Goal: Information Seeking & Learning: Learn about a topic

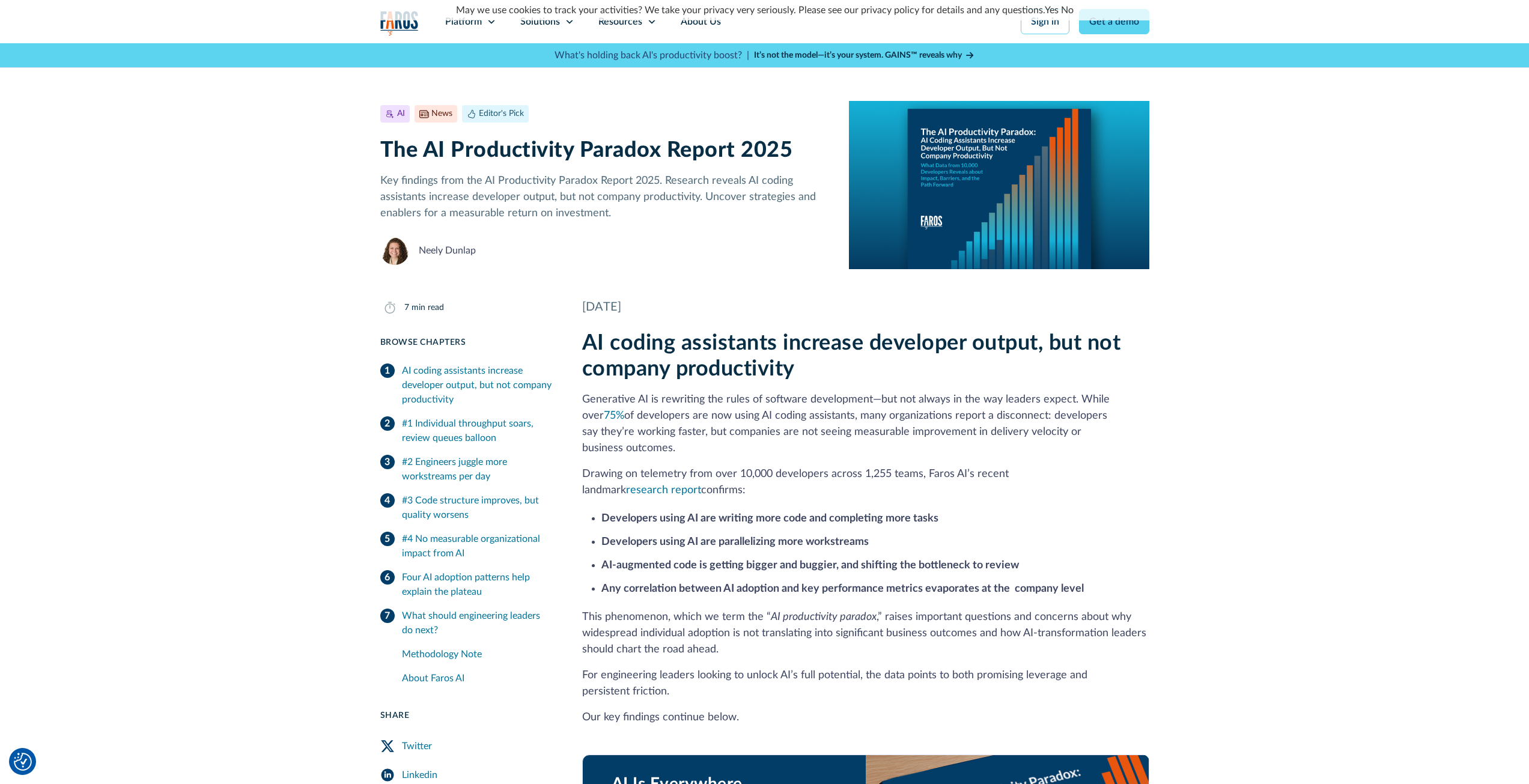
drag, startPoint x: 577, startPoint y: 396, endPoint x: 746, endPoint y: 467, distance: 183.3
copy div "Generative AI is rewriting the rules of software development—but not always in …"
click at [258, 89] on div "AI News Editor's Pick [DATE] 7 min read The AI Productivity Paradox Report 2025…" at bounding box center [764, 156] width 1529 height 226
click at [541, 146] on h1 "The AI Productivity Paradox Report 2025" at bounding box center [606, 150] width 450 height 25
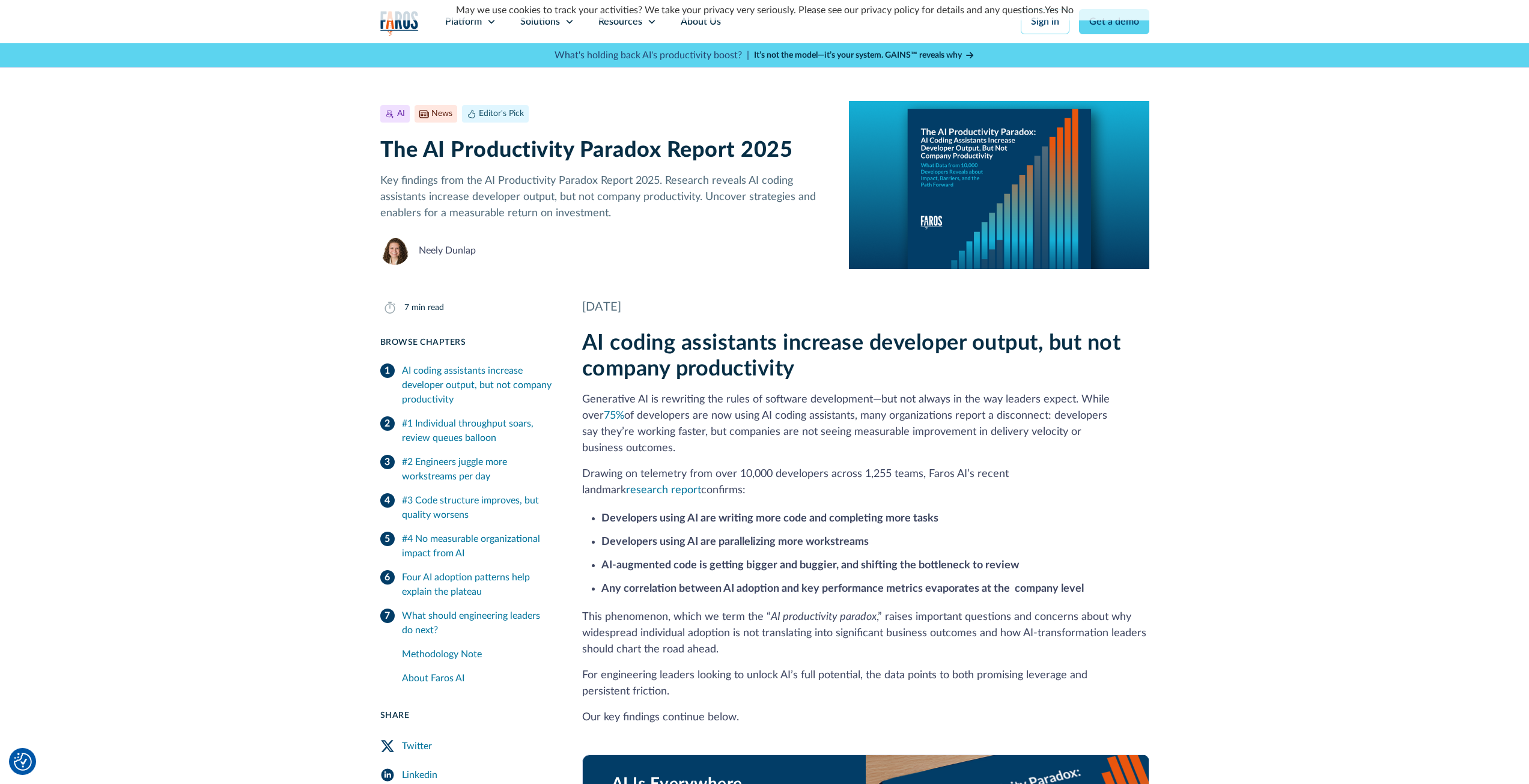
drag, startPoint x: 588, startPoint y: 497, endPoint x: 788, endPoint y: 671, distance: 265.1
click at [788, 671] on div "AI coding assistants increase developer output, but not company productivity Ge…" at bounding box center [866, 657] width 567 height 655
copy div "Developers using AI are writing more code and completing more tasks Developers …"
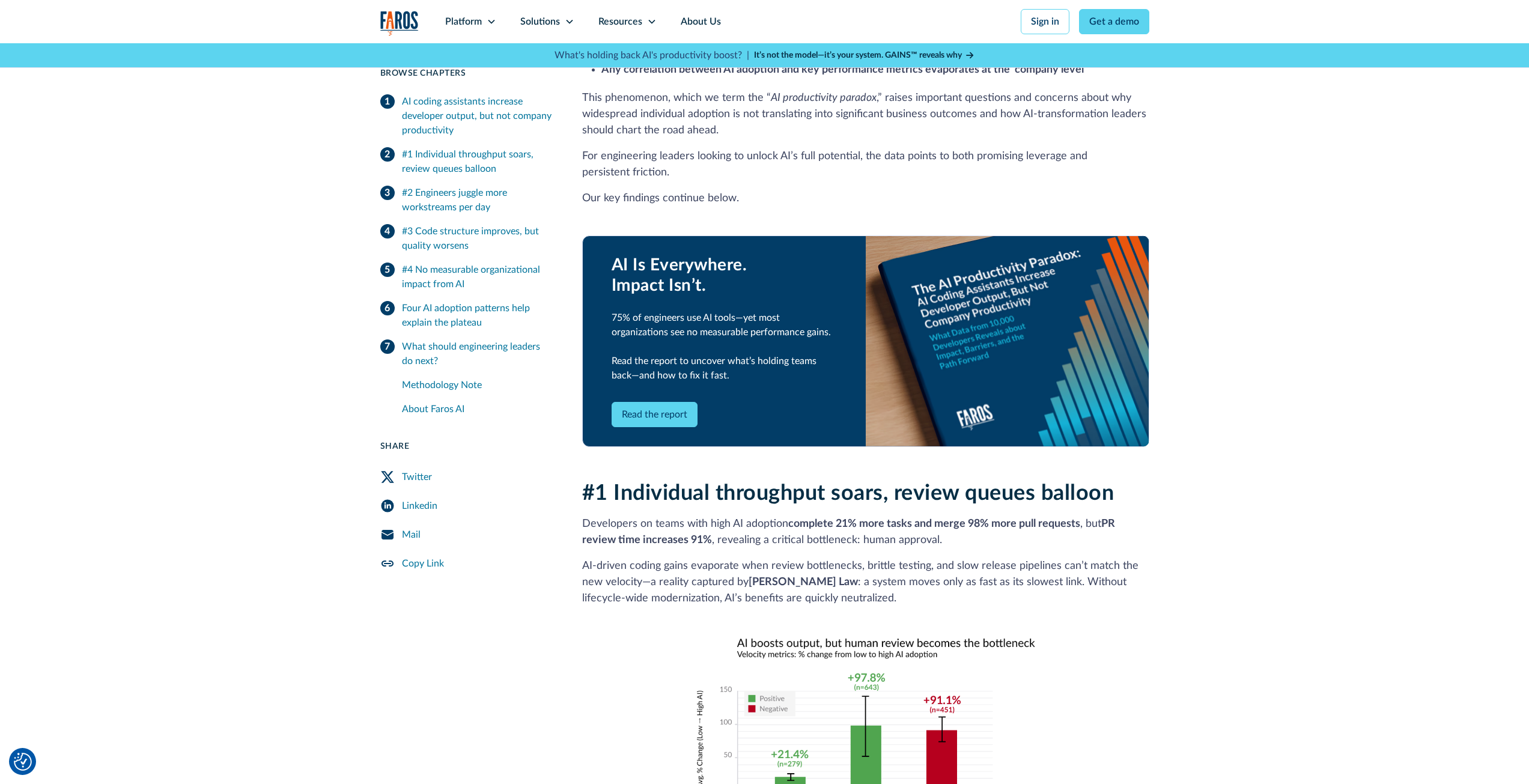
scroll to position [541, 0]
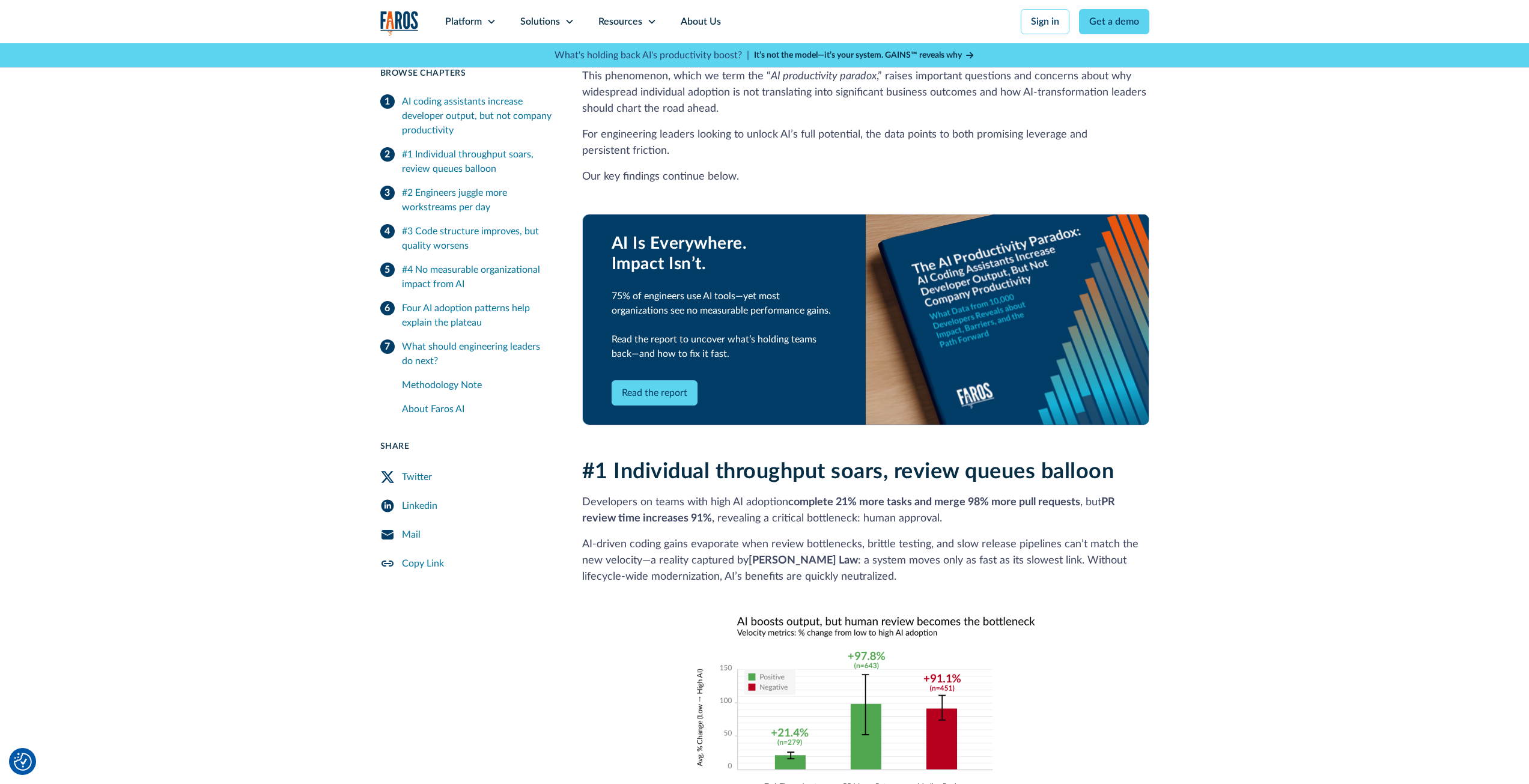
drag, startPoint x: 578, startPoint y: 485, endPoint x: 950, endPoint y: 504, distance: 372.5
copy p "Developers on teams with high AI adoption complete 21% more tasks and merge 98%…"
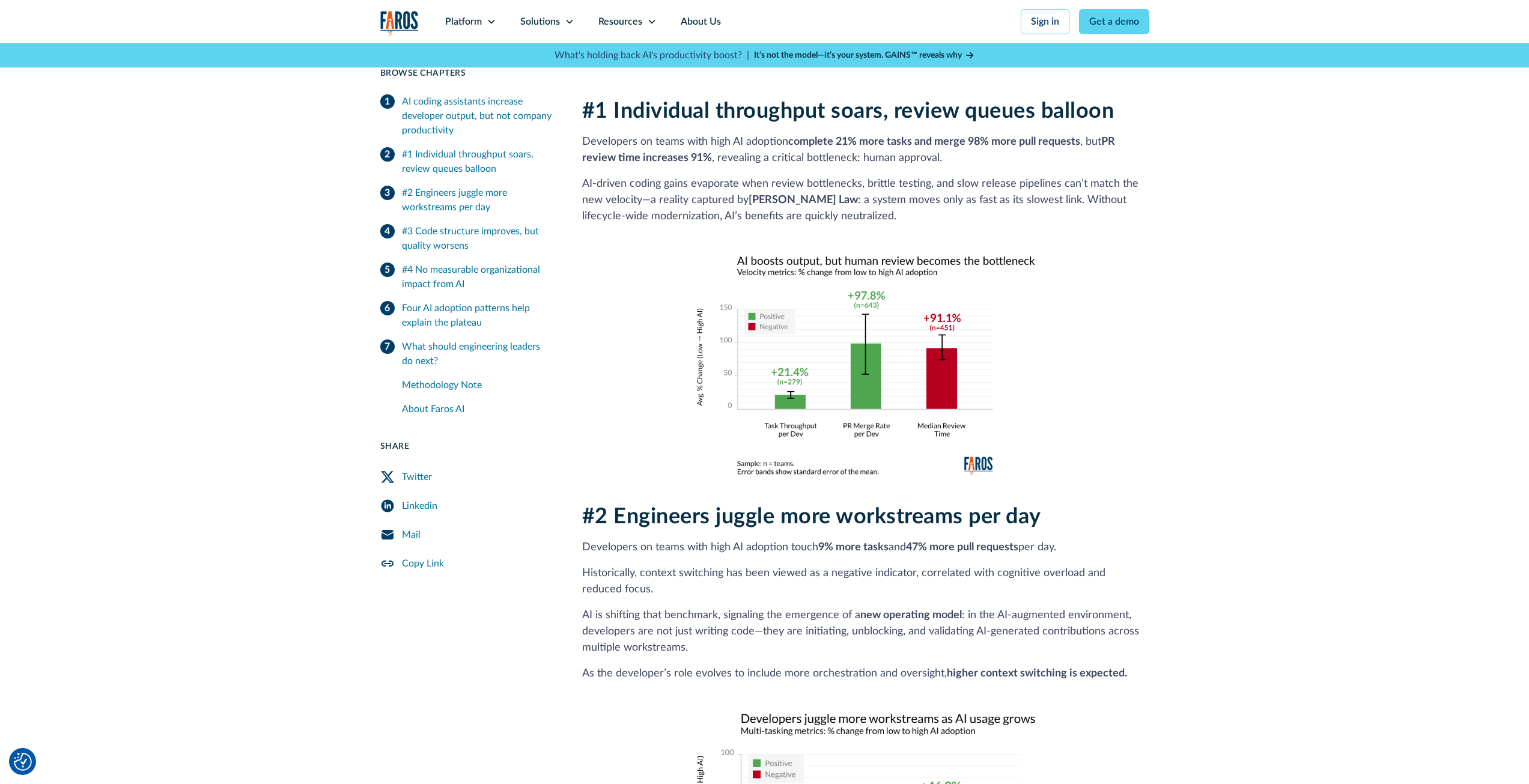
scroll to position [962, 0]
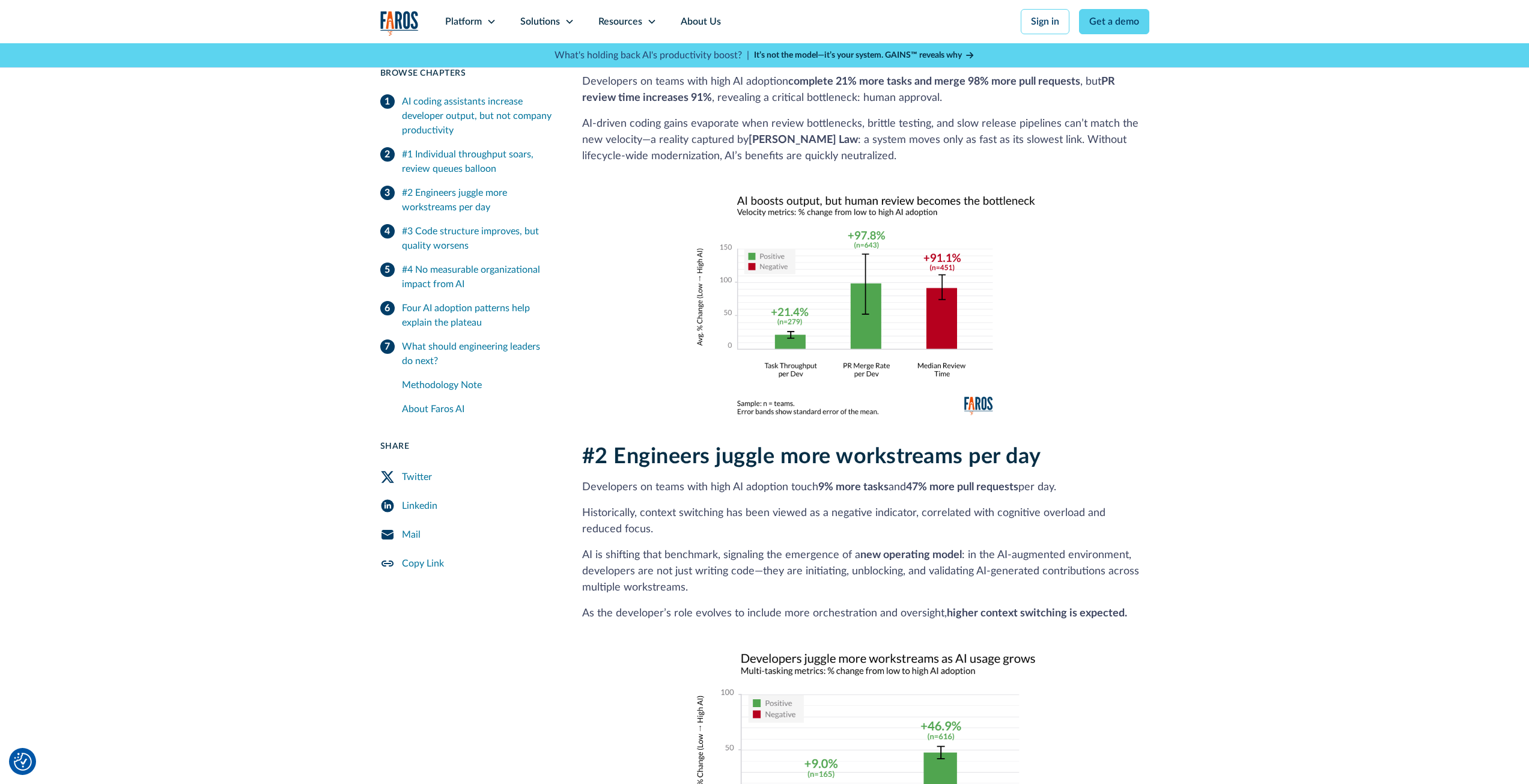
drag, startPoint x: 566, startPoint y: 473, endPoint x: 696, endPoint y: 510, distance: 135.2
copy div "Developers on teams with high AI adoption touch 9% more tasks and 47% more pull…"
click at [714, 566] on p "AI is shifting that benchmark, signaling the emergence of a new operating model…" at bounding box center [866, 571] width 567 height 48
drag, startPoint x: 707, startPoint y: 565, endPoint x: 578, endPoint y: 468, distance: 161.4
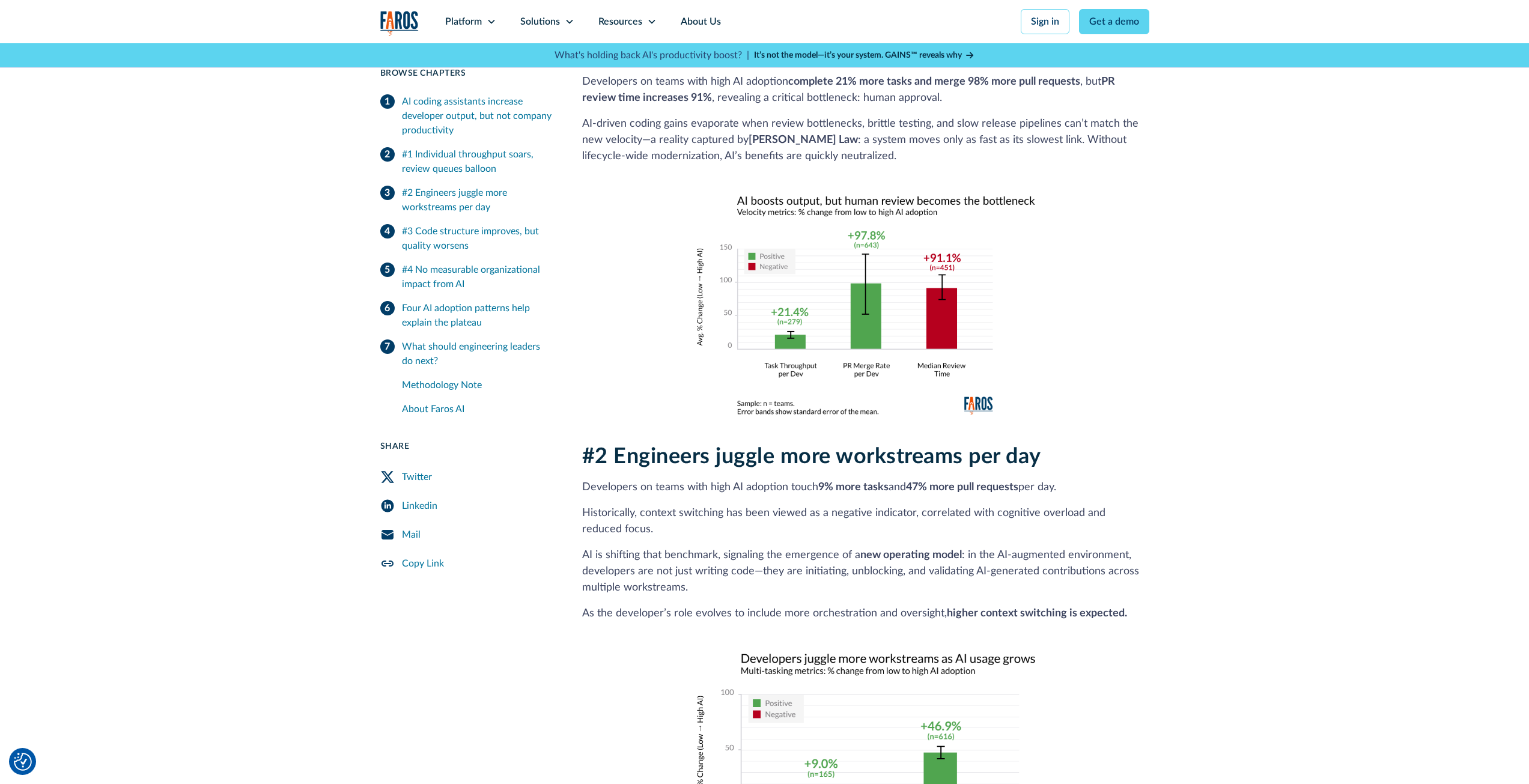
drag, startPoint x: 578, startPoint y: 468, endPoint x: 738, endPoint y: 566, distance: 187.6
copy div "Developers on teams with high AI adoption touch 9% more tasks and 47% more pull…"
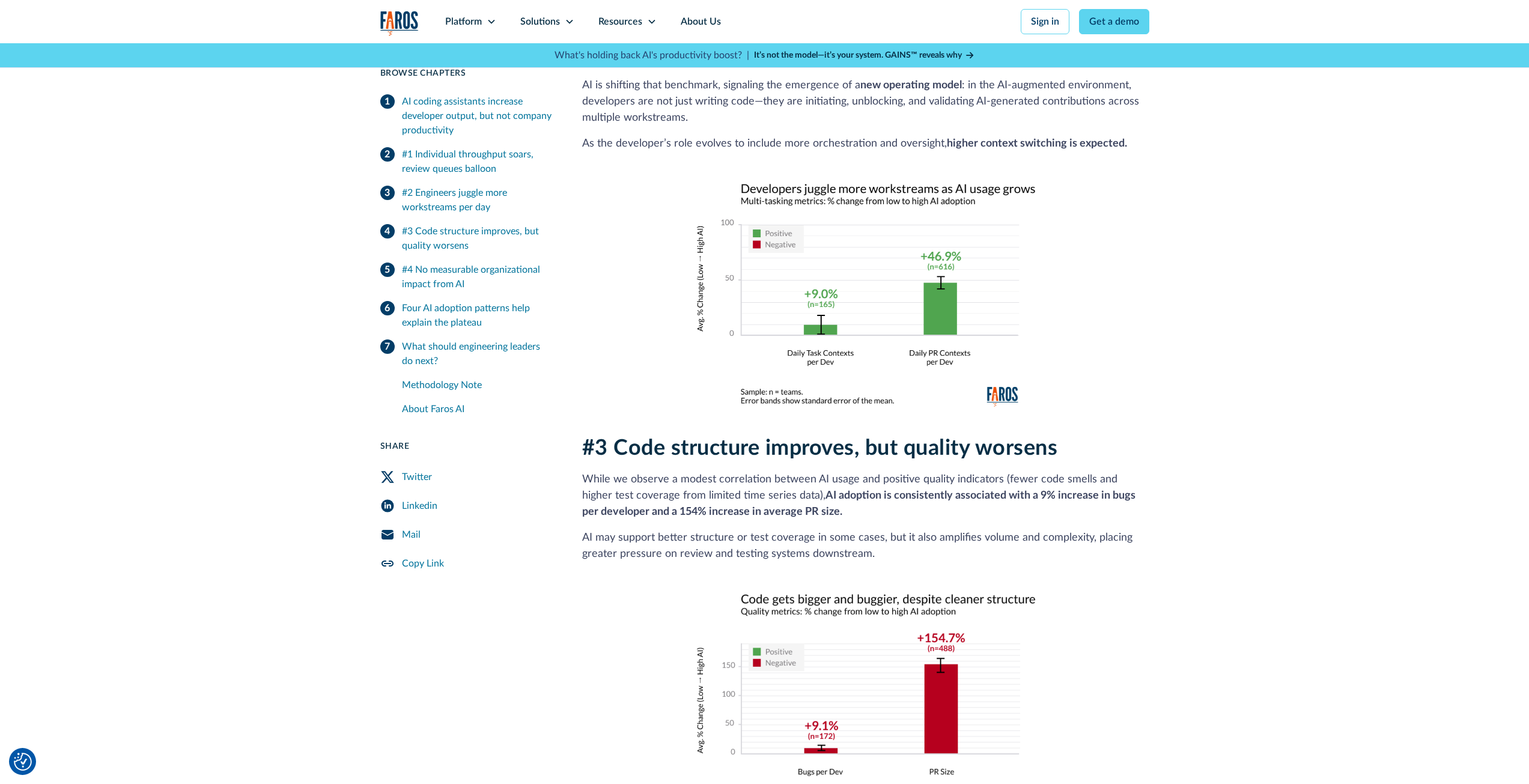
scroll to position [1441, 0]
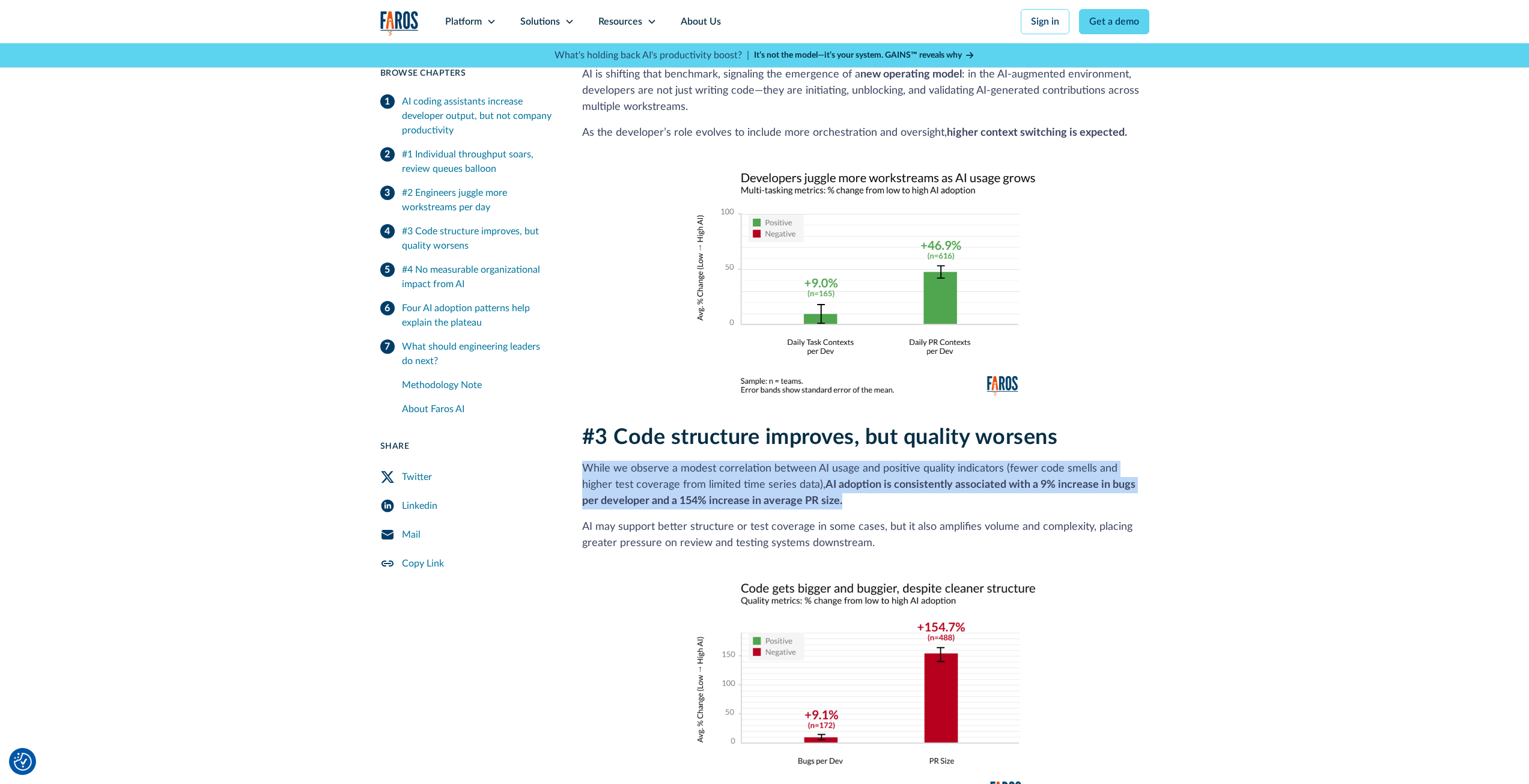
drag, startPoint x: 557, startPoint y: 453, endPoint x: 880, endPoint y: 479, distance: 324.0
click at [880, 479] on div "7 min read Browse Chapters 7 min read AI coding assistants increase developer o…" at bounding box center [765, 749] width 769 height 3788
copy p "While we observe a modest correlation between AI usage and positive quality ind…"
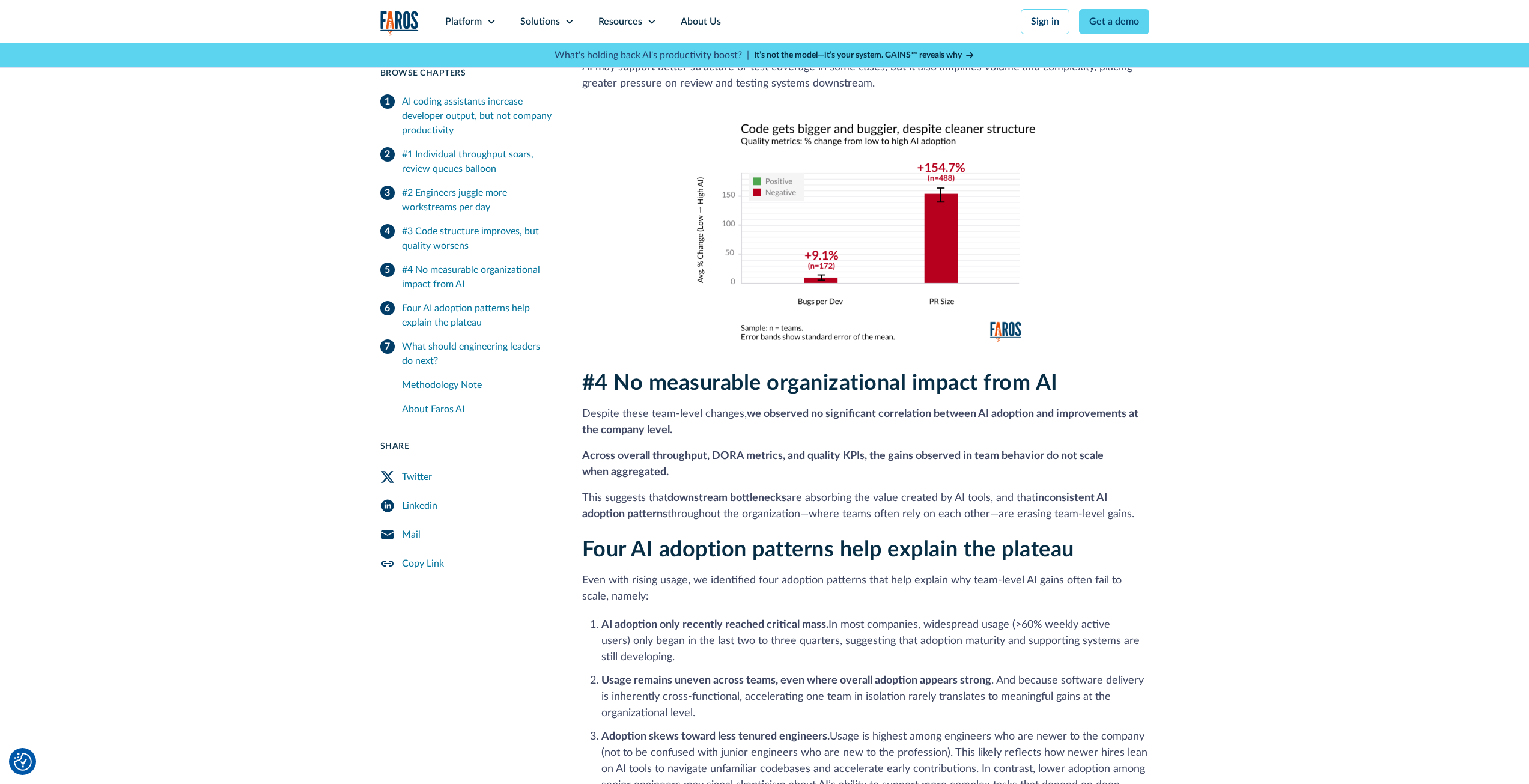
scroll to position [1922, 0]
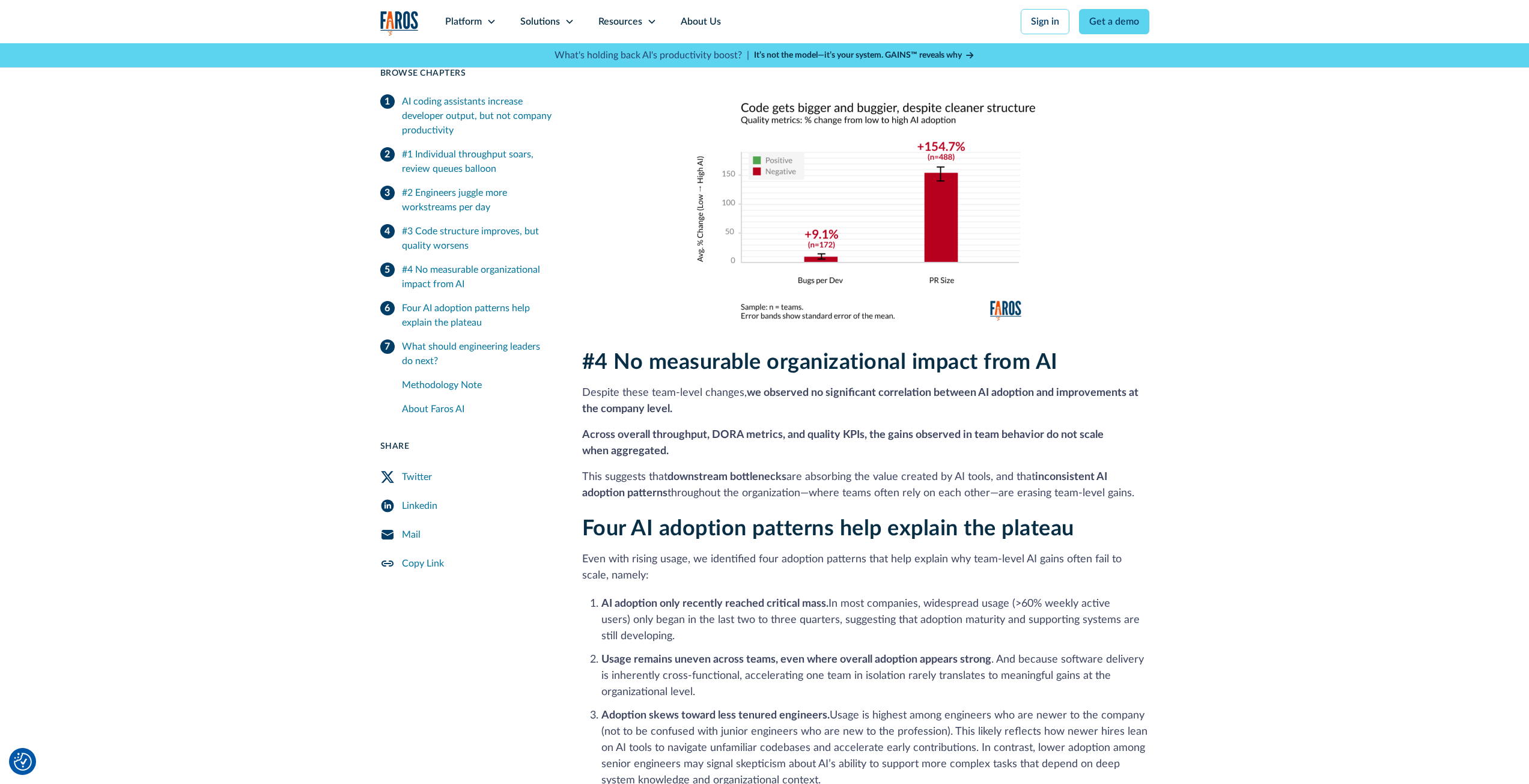
drag, startPoint x: 566, startPoint y: 379, endPoint x: 1192, endPoint y: 473, distance: 633.0
click at [1192, 473] on div "7 min read Browse Chapters 7 min read AI coding assistants increase developer o…" at bounding box center [764, 269] width 1529 height 3845
copy div "Despite these team-level changes, we observed no significant correlation betwee…"
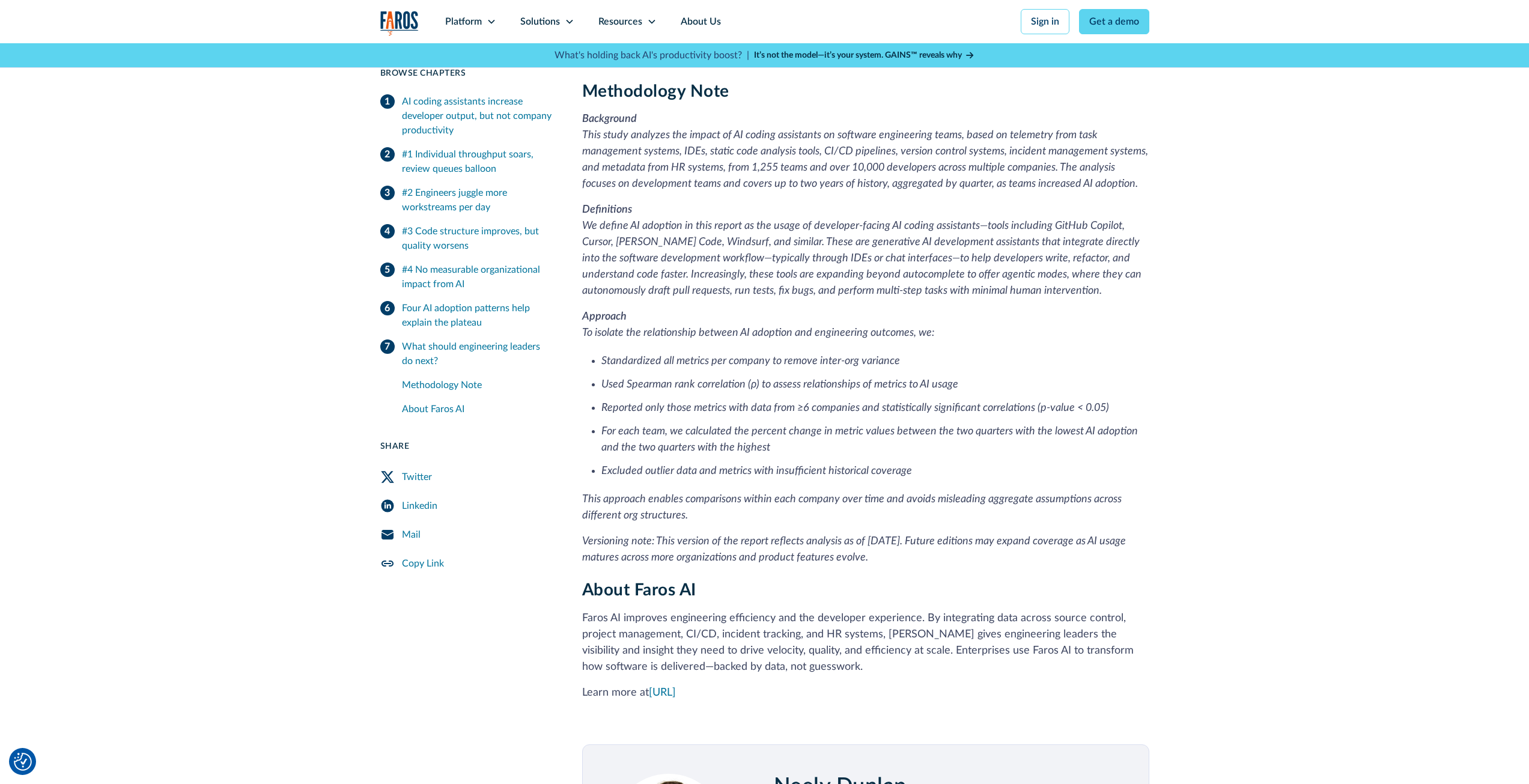
scroll to position [3124, 0]
